Goal: Check status: Check status

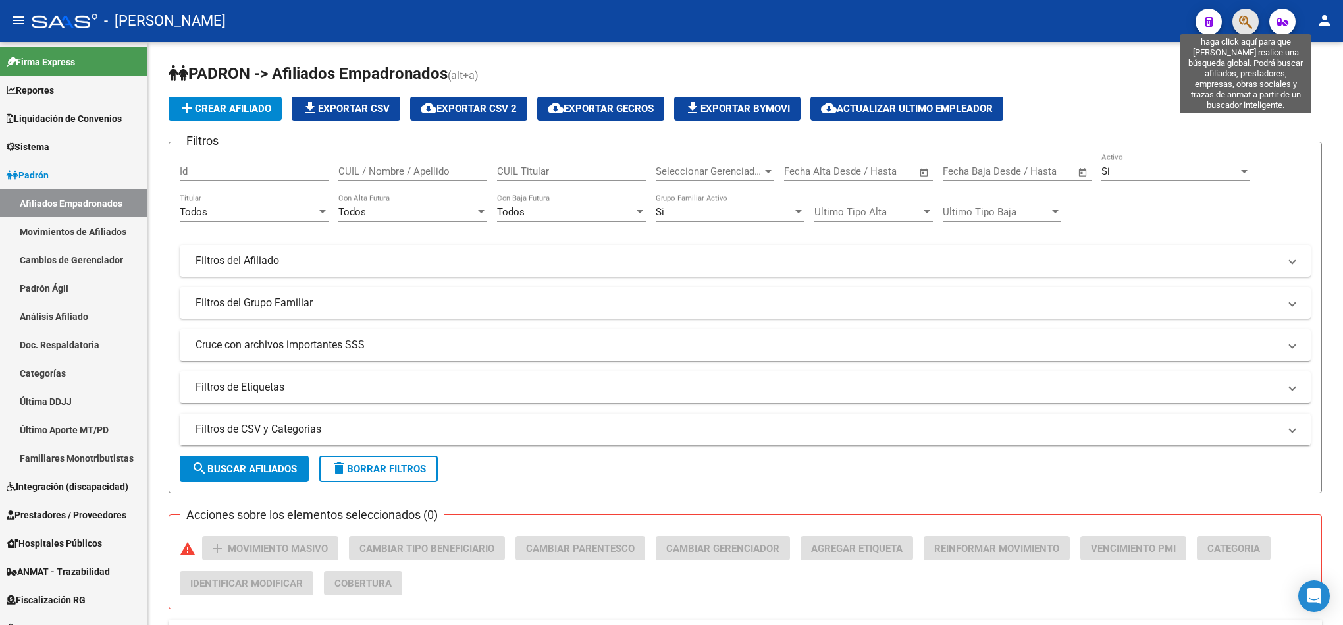
click at [1245, 26] on icon "button" at bounding box center [1245, 21] width 13 height 15
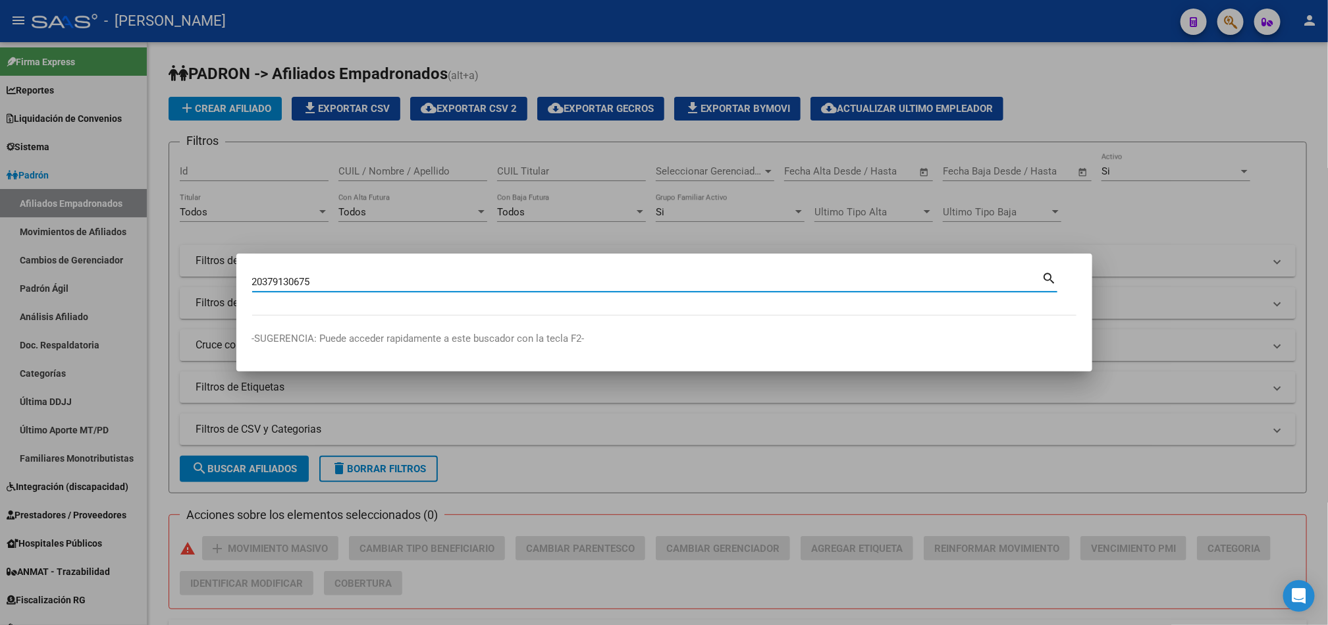
type input "20379130675"
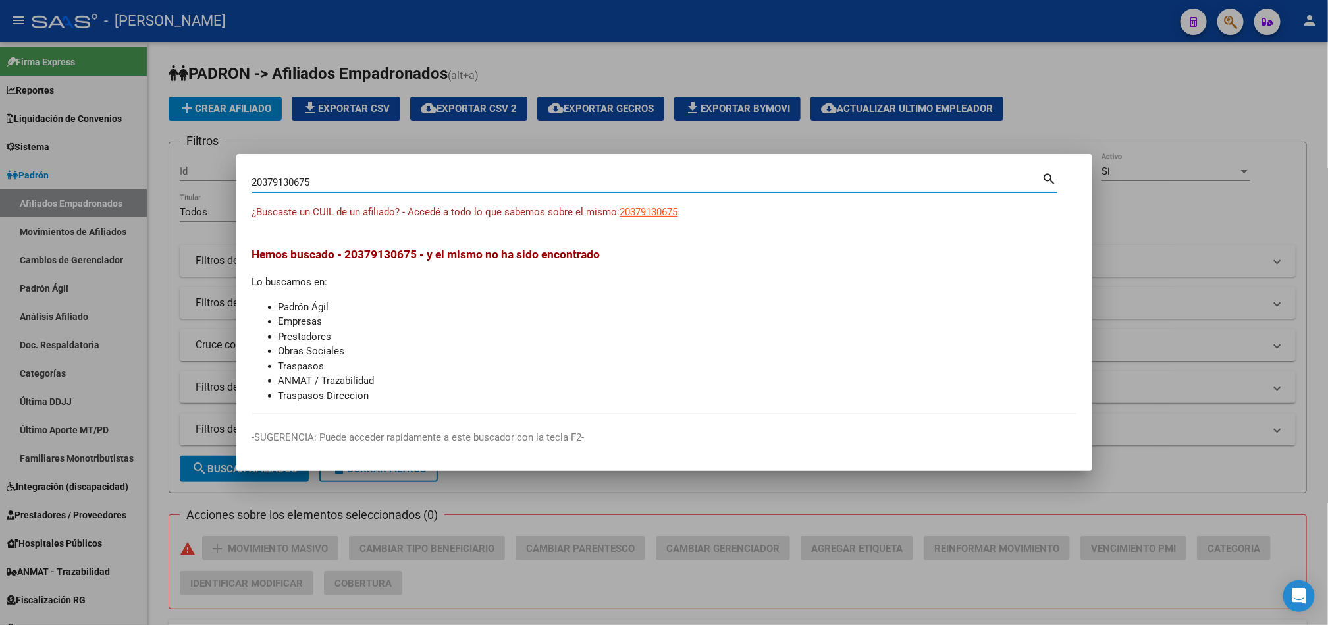
click at [267, 182] on input "20379130675" at bounding box center [647, 182] width 790 height 12
click at [259, 184] on input "20379130675" at bounding box center [647, 182] width 790 height 12
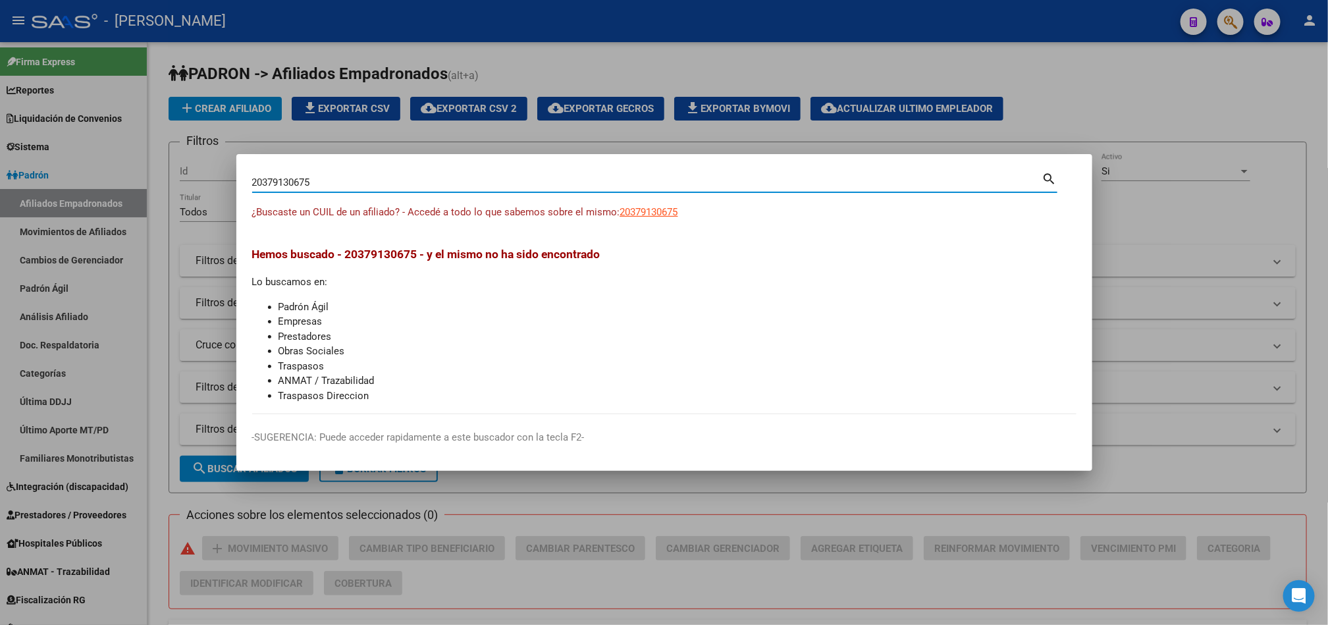
click at [273, 178] on input "20379130675" at bounding box center [647, 182] width 790 height 12
drag, startPoint x: 277, startPoint y: 178, endPoint x: 313, endPoint y: 182, distance: 35.7
click at [313, 182] on input "20379130675" at bounding box center [647, 182] width 790 height 12
click at [314, 182] on input "20379130675" at bounding box center [647, 182] width 790 height 12
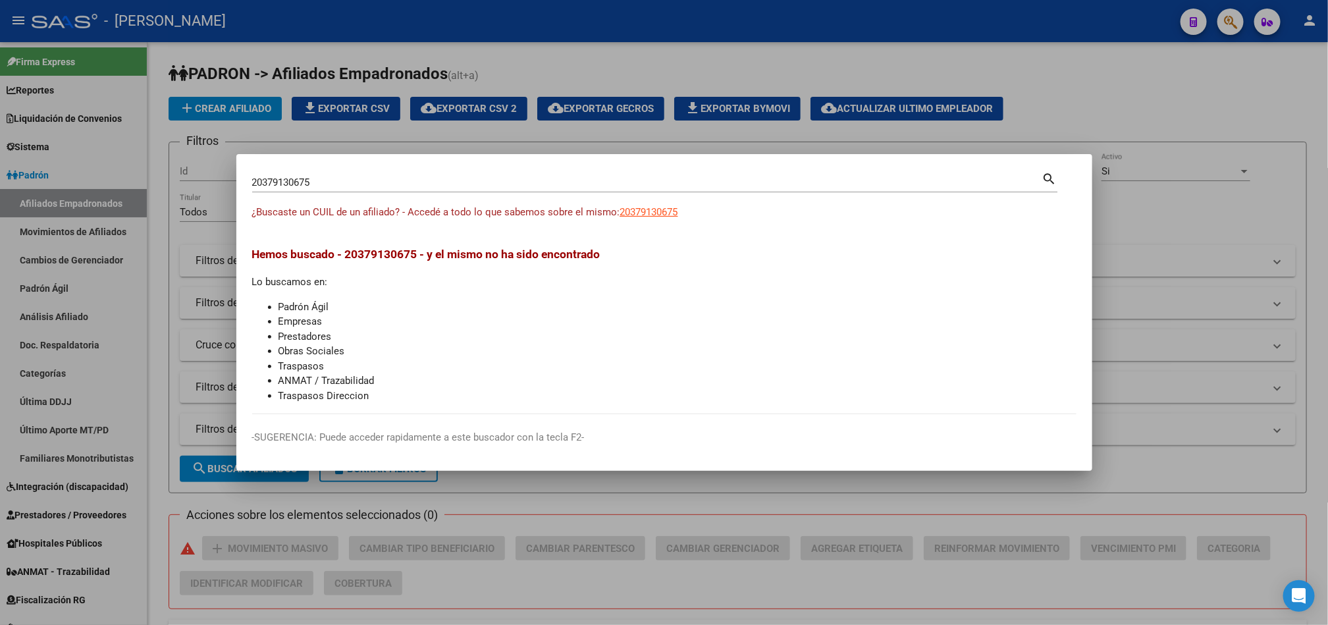
click at [685, 216] on div "¿Buscaste un CUIL de un afiliado? - Accedé a todo lo que sabemos sobre el mismo…" at bounding box center [664, 220] width 824 height 30
click at [673, 211] on span "20379130675" at bounding box center [649, 212] width 58 height 12
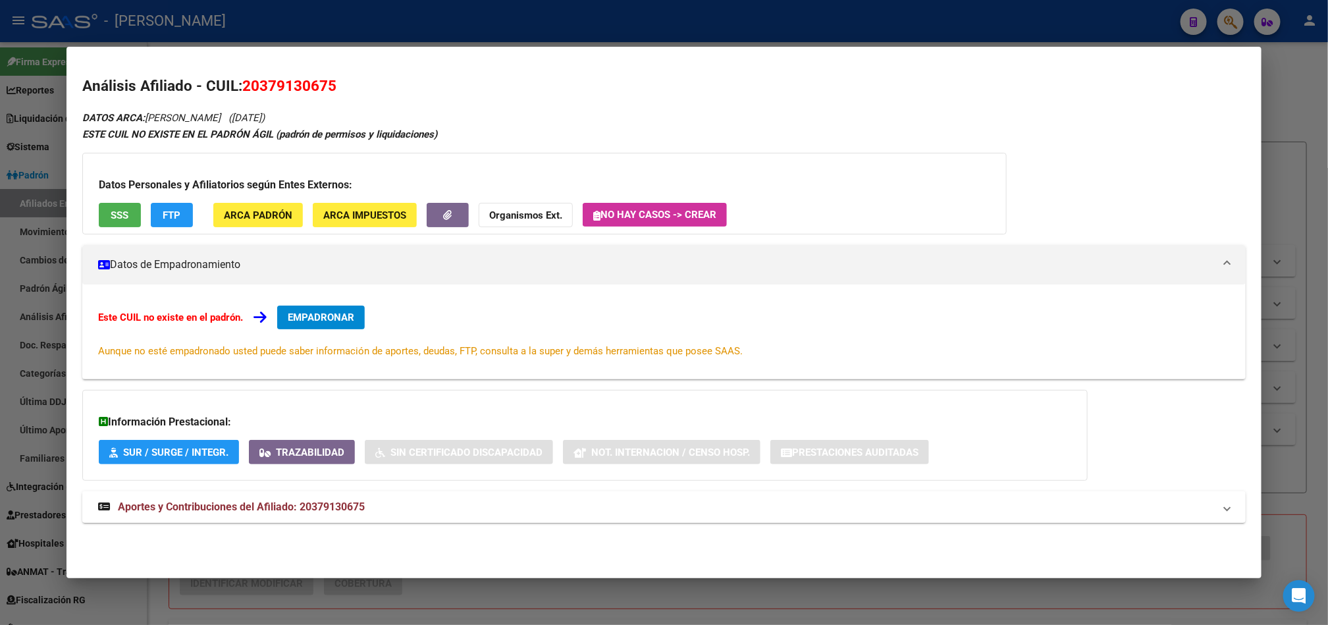
click at [543, 516] on mat-expansion-panel-header "Aportes y Contribuciones del Afiliado: 20379130675" at bounding box center [663, 507] width 1163 height 32
click at [273, 75] on h2 "Análisis Afiliado - CUIL: 20379130675" at bounding box center [663, 86] width 1163 height 22
click at [279, 85] on span "20379130675" at bounding box center [289, 85] width 94 height 17
